Goal: Task Accomplishment & Management: Use online tool/utility

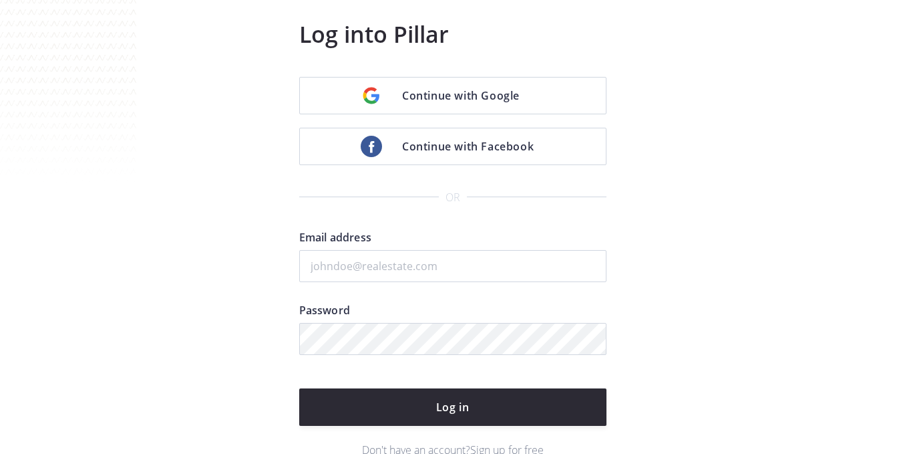
scroll to position [140, 0]
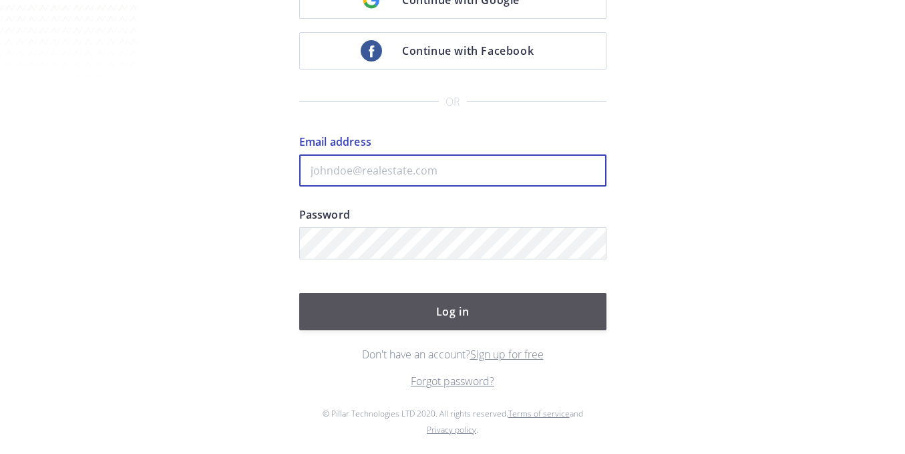
type input "peggy@christiesrealestatenorcal.com"
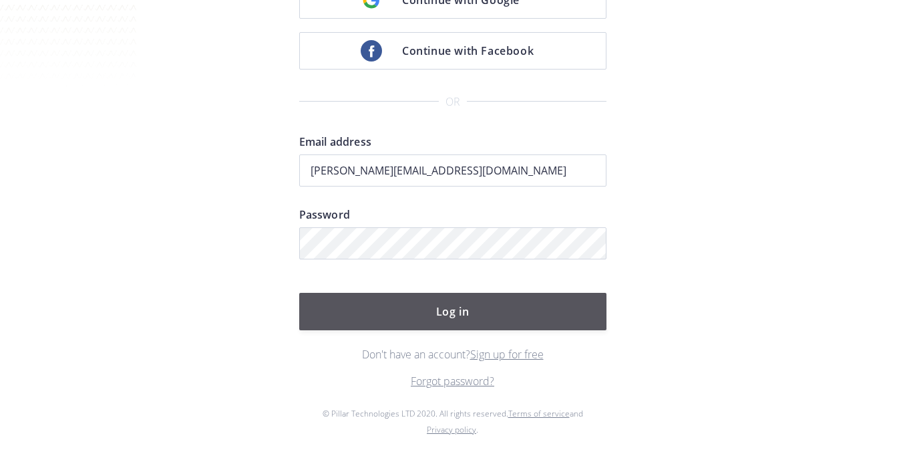
click at [456, 309] on button "Log in" at bounding box center [452, 311] width 307 height 37
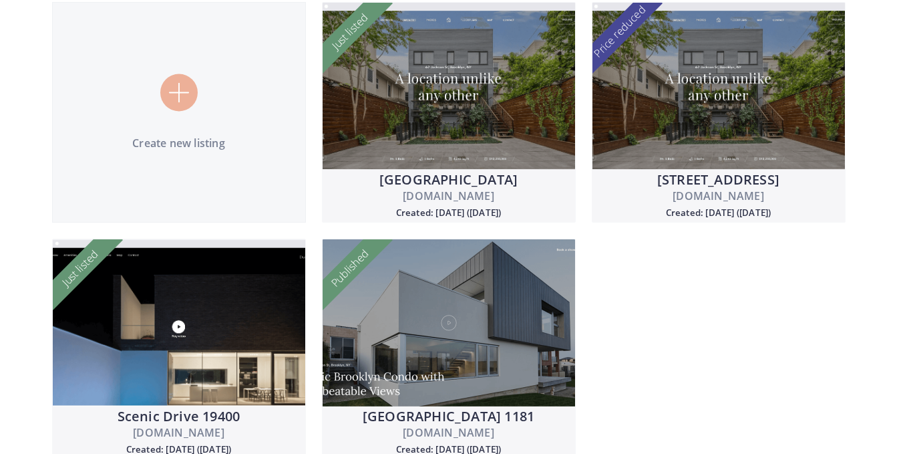
scroll to position [160, 0]
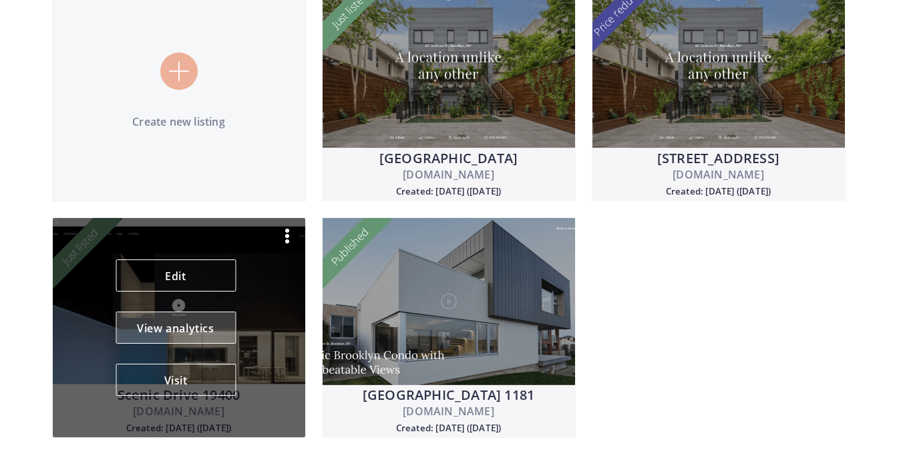
click at [205, 332] on button "View analytics" at bounding box center [176, 327] width 120 height 32
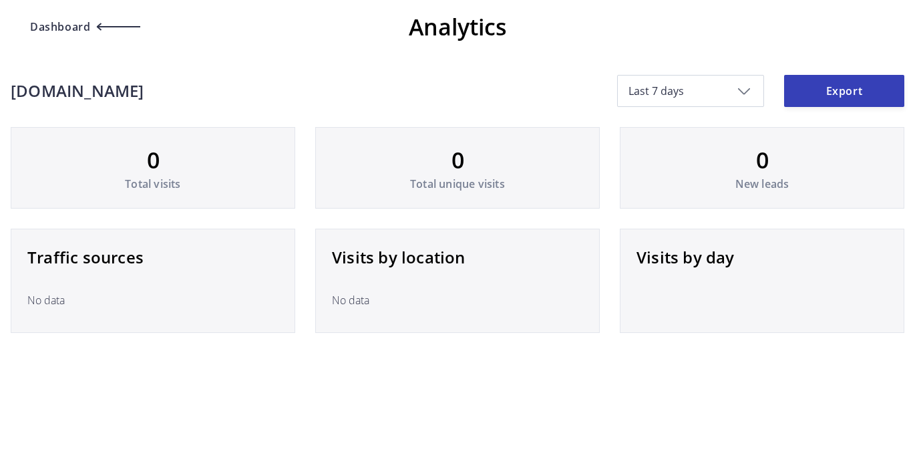
click at [61, 29] on span "Dashboard" at bounding box center [58, 26] width 63 height 11
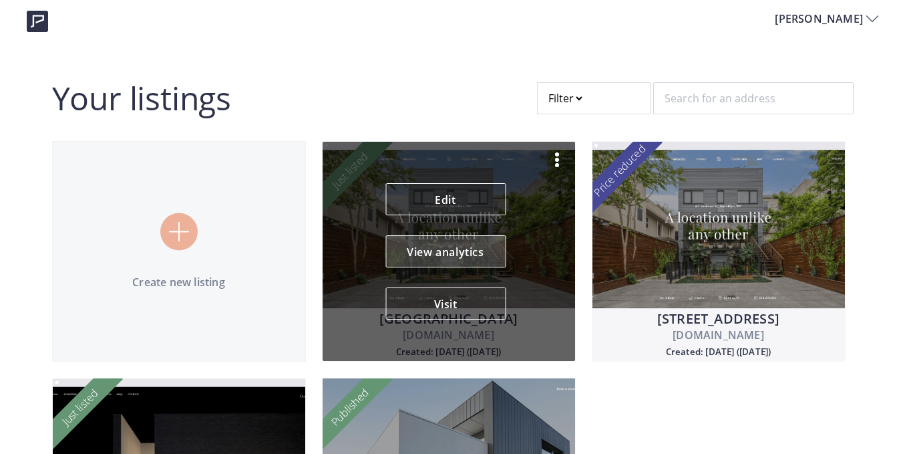
click at [440, 250] on button "View analytics" at bounding box center [445, 251] width 120 height 32
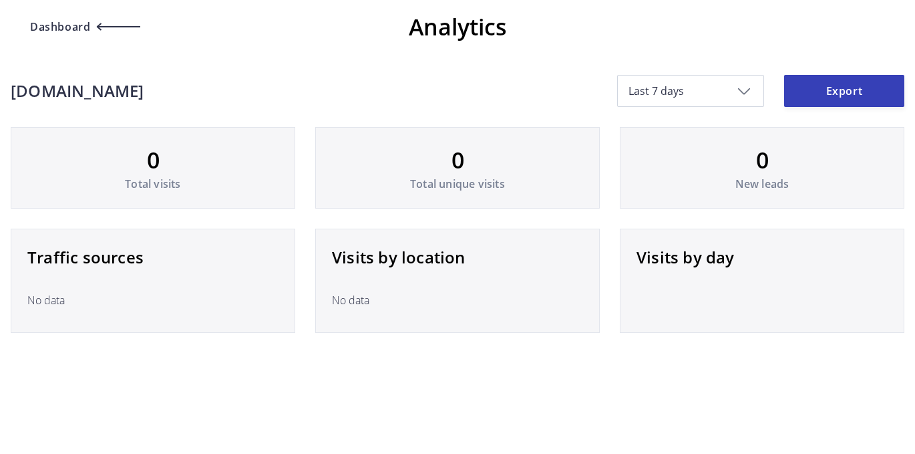
click at [39, 27] on span "Dashboard" at bounding box center [58, 26] width 63 height 11
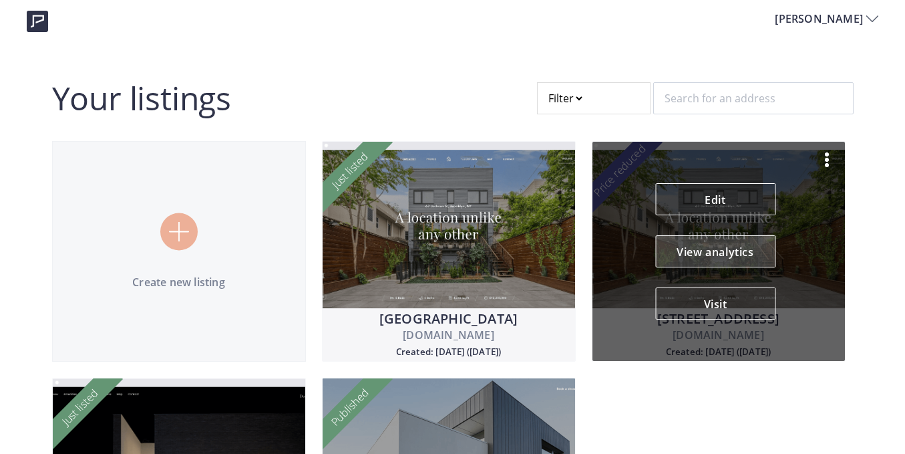
click at [732, 251] on button "View analytics" at bounding box center [715, 251] width 120 height 32
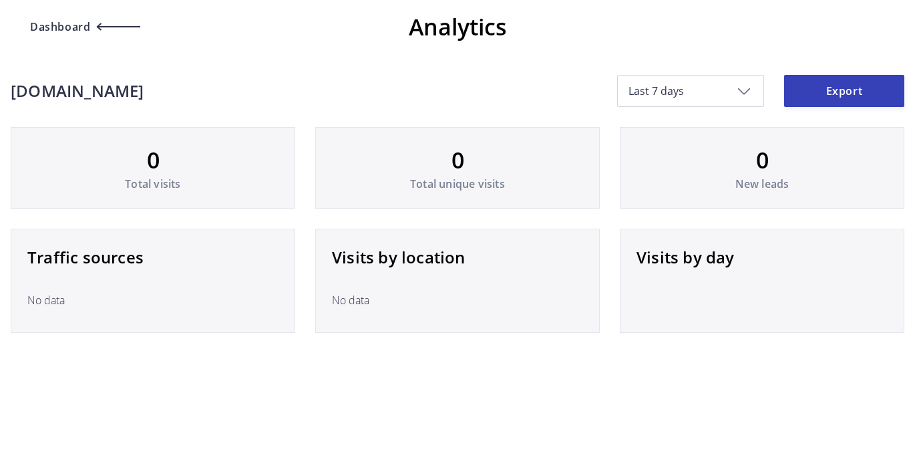
click at [85, 25] on span "Dashboard" at bounding box center [58, 26] width 63 height 11
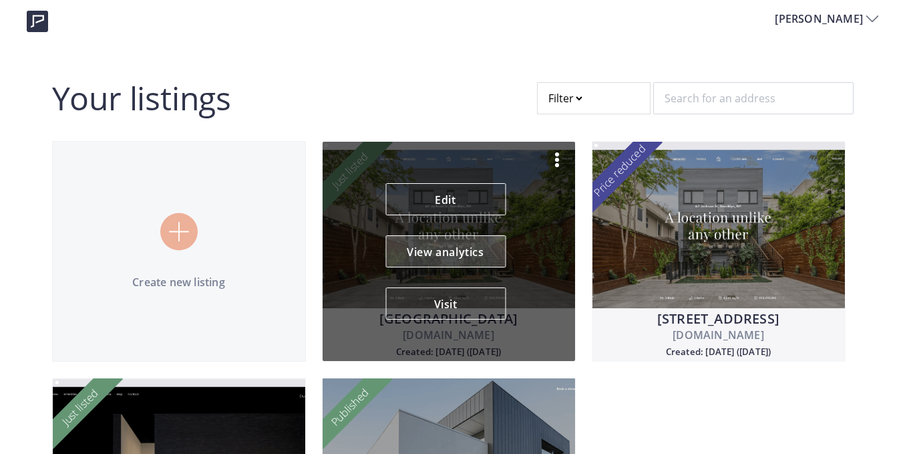
click at [468, 267] on button "View analytics" at bounding box center [445, 251] width 120 height 32
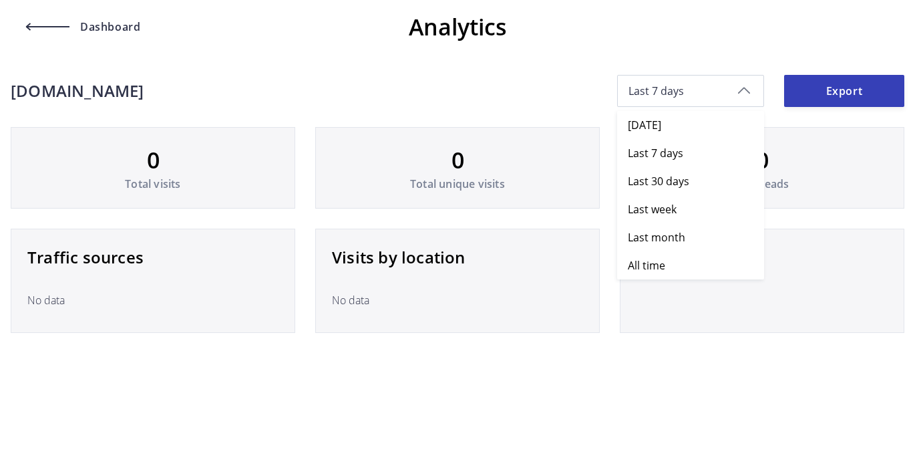
click at [664, 90] on span "Last 7 days" at bounding box center [691, 91] width 124 height 15
click at [640, 261] on span "All time" at bounding box center [646, 265] width 37 height 15
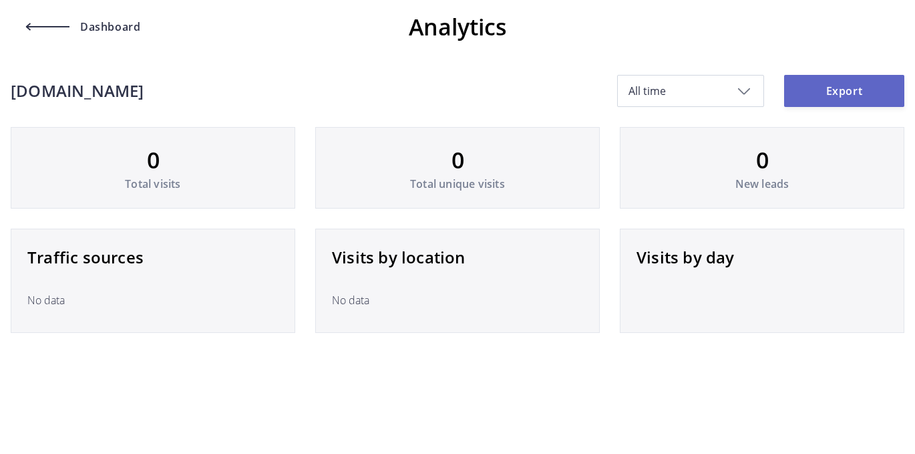
click at [843, 97] on button "Export" at bounding box center [844, 91] width 120 height 32
click at [61, 27] on span "Dashboard" at bounding box center [58, 26] width 63 height 11
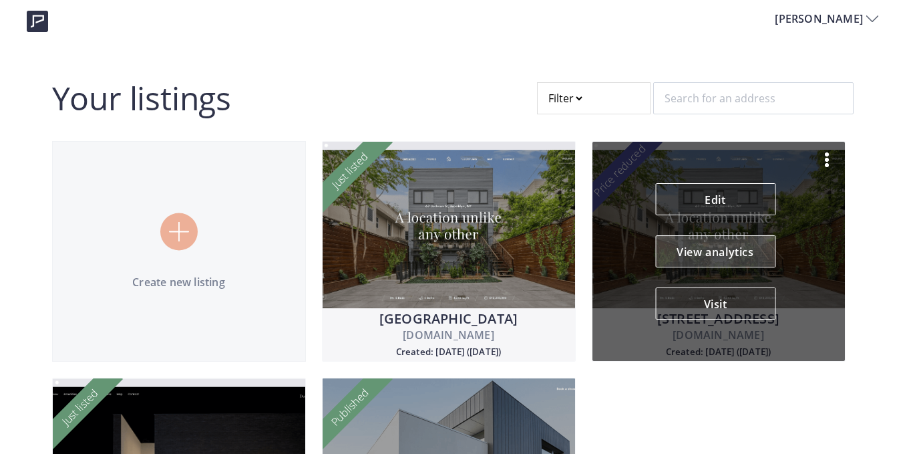
click at [731, 250] on button "View analytics" at bounding box center [715, 251] width 120 height 32
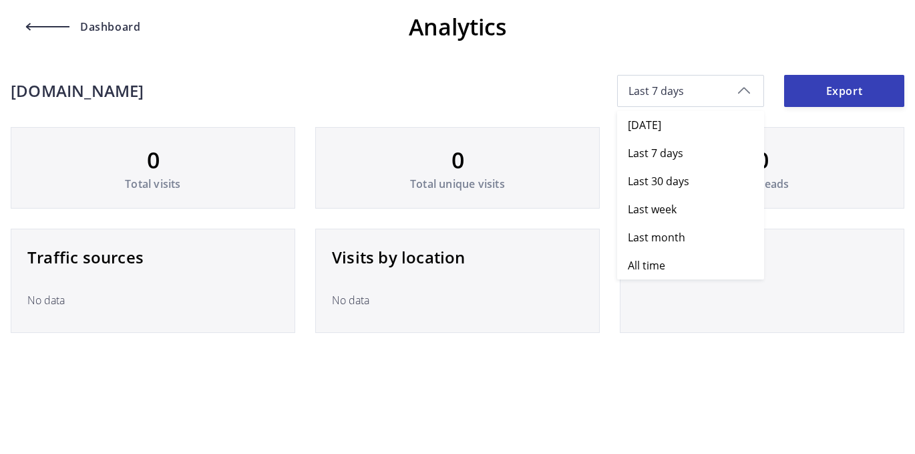
click at [745, 92] on div "Last 7 days" at bounding box center [690, 91] width 147 height 32
click at [708, 263] on span "All time" at bounding box center [696, 265] width 136 height 28
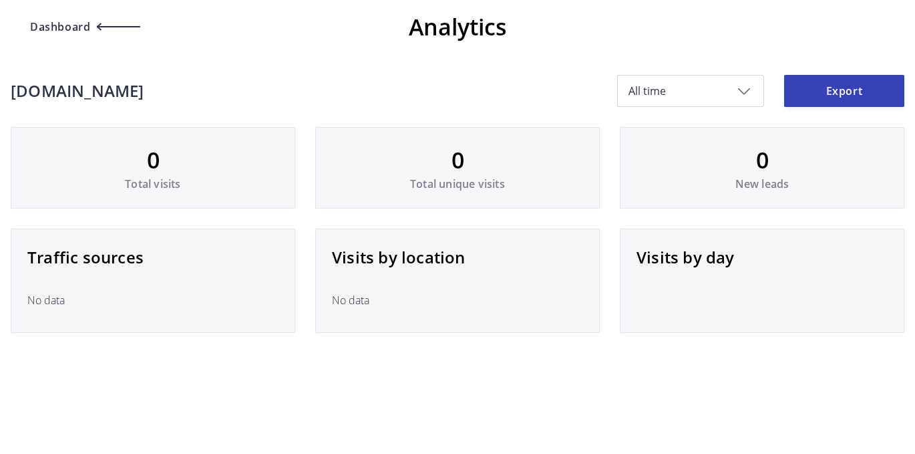
click at [100, 23] on span "Dashboard" at bounding box center [84, 26] width 114 height 11
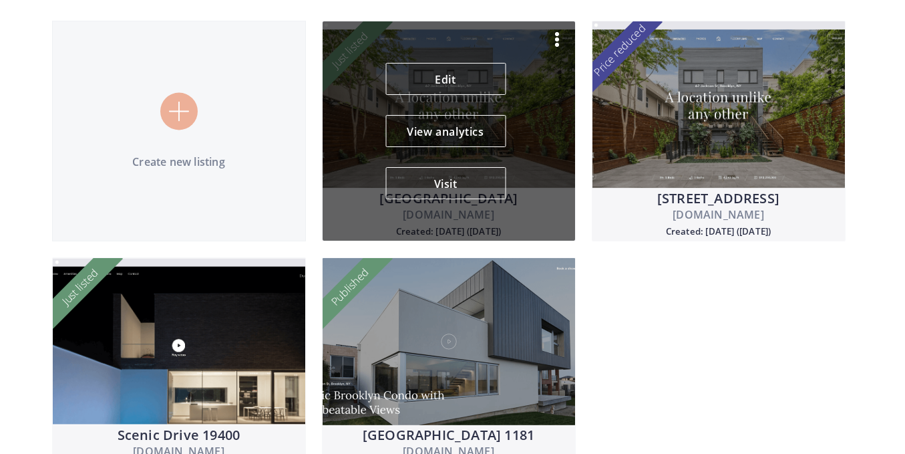
scroll to position [160, 0]
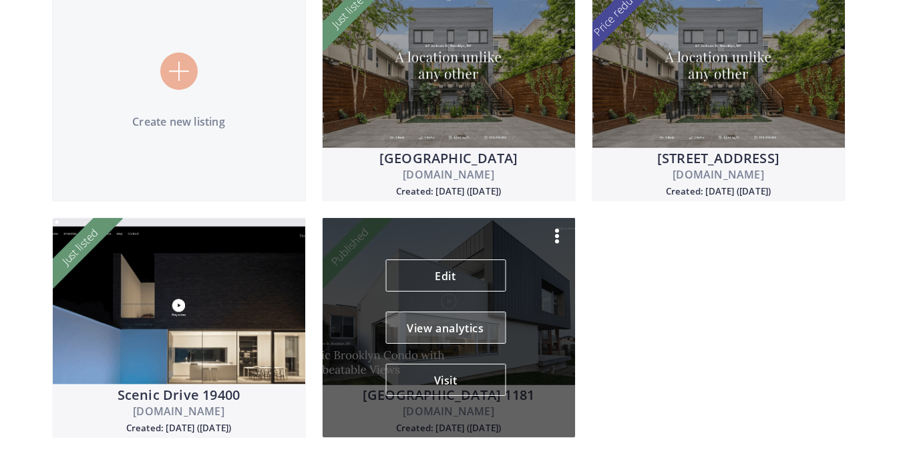
click at [449, 342] on button "View analytics" at bounding box center [445, 327] width 120 height 32
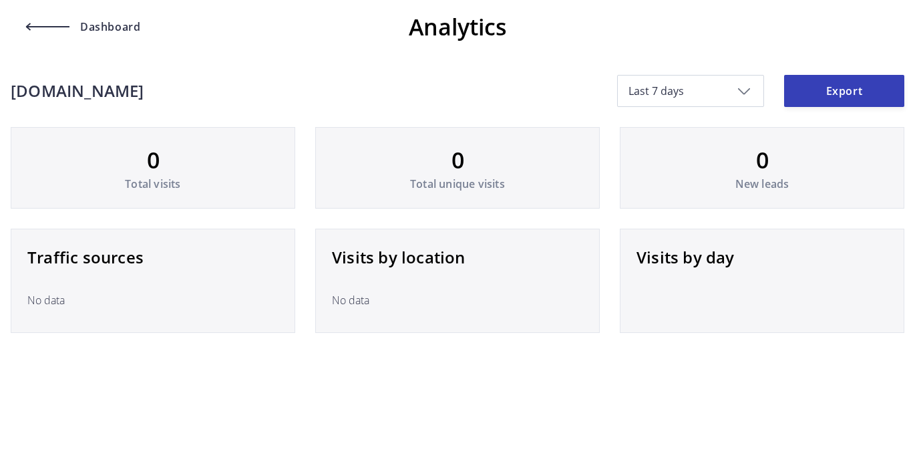
click at [635, 88] on span "Last 7 days" at bounding box center [691, 91] width 124 height 15
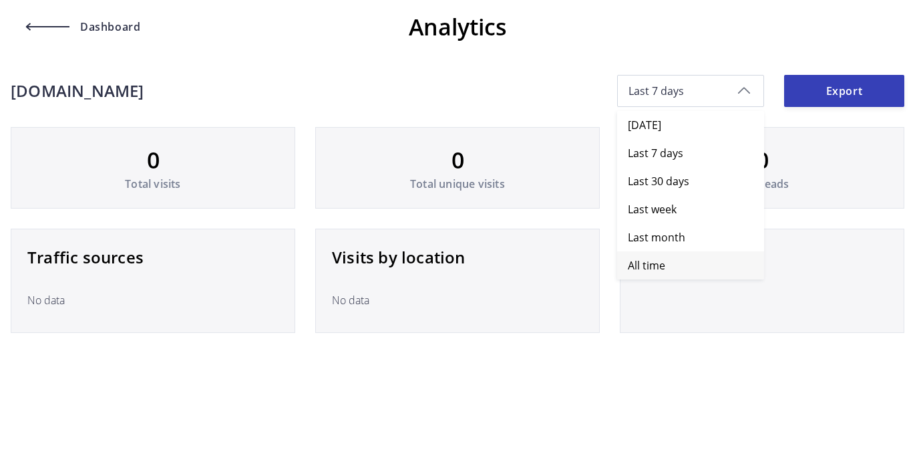
click at [639, 263] on span "All time" at bounding box center [646, 265] width 37 height 15
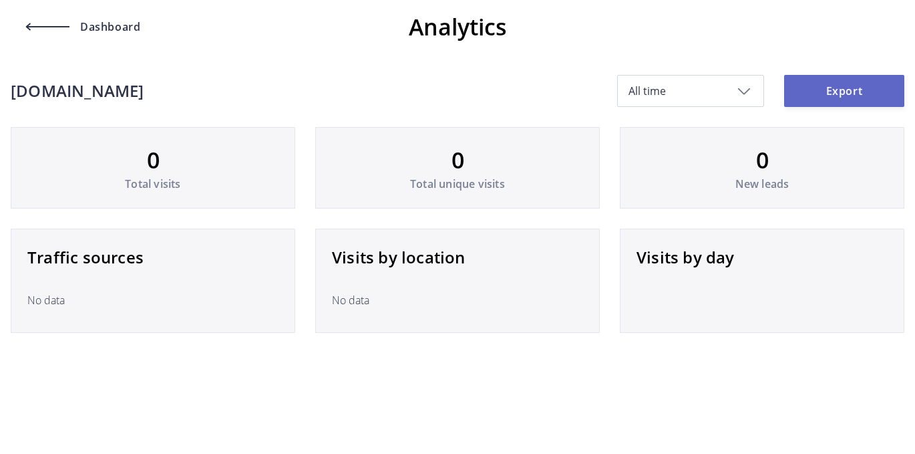
click at [824, 90] on button "Export" at bounding box center [844, 91] width 120 height 32
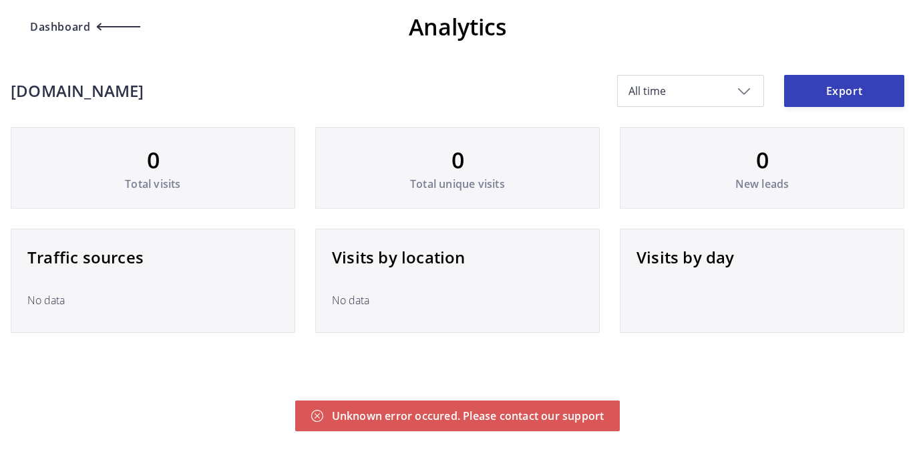
click at [67, 28] on span "Dashboard" at bounding box center [58, 26] width 63 height 11
